Goal: Navigation & Orientation: Find specific page/section

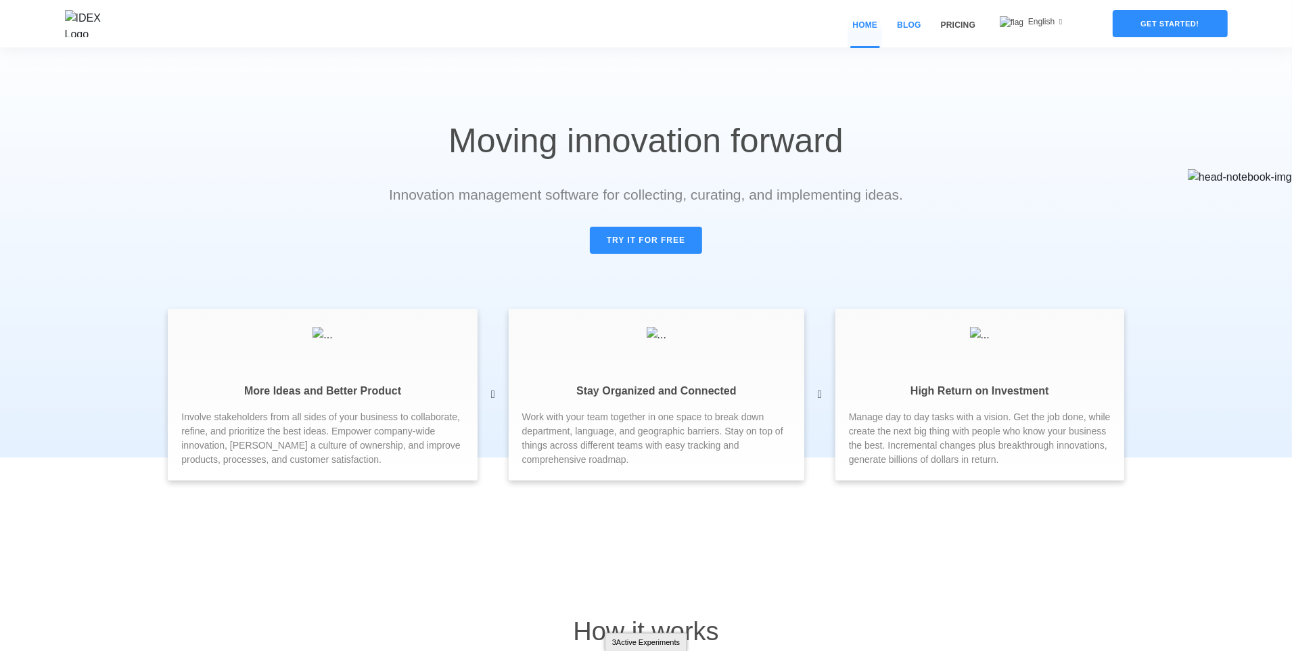
click at [915, 22] on link "Blog" at bounding box center [908, 33] width 33 height 28
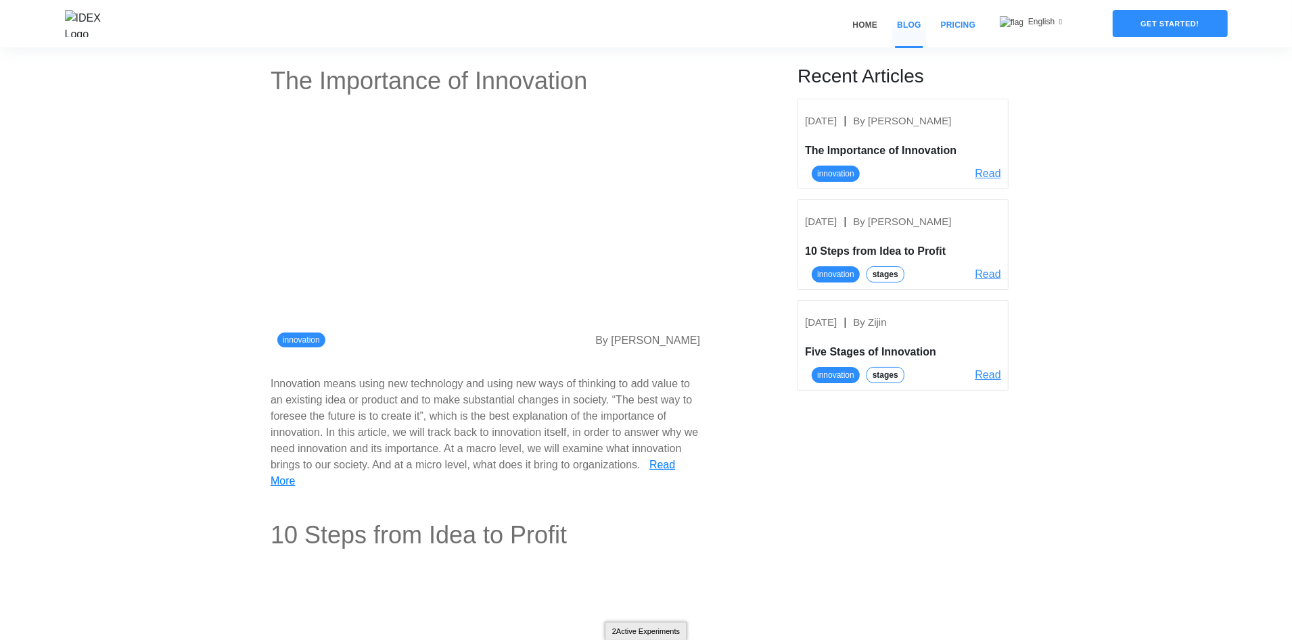
click at [953, 26] on link "Pricing" at bounding box center [958, 33] width 44 height 28
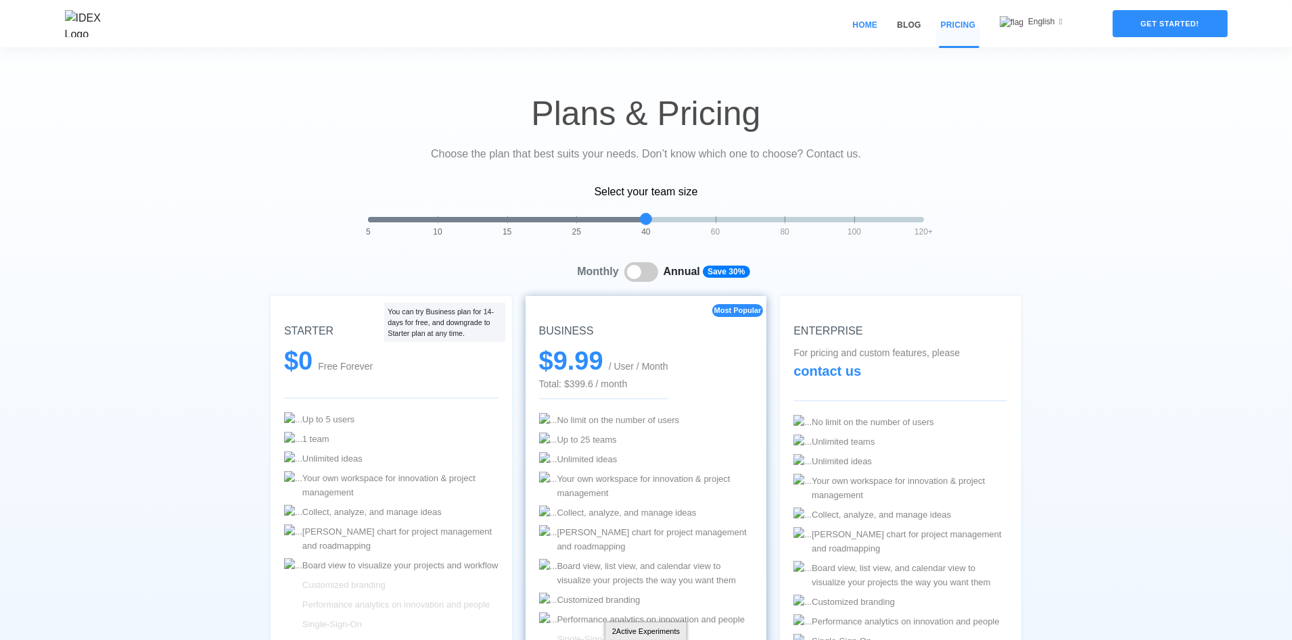
click at [877, 25] on link "Home" at bounding box center [864, 33] width 34 height 28
